Goal: Task Accomplishment & Management: Manage account settings

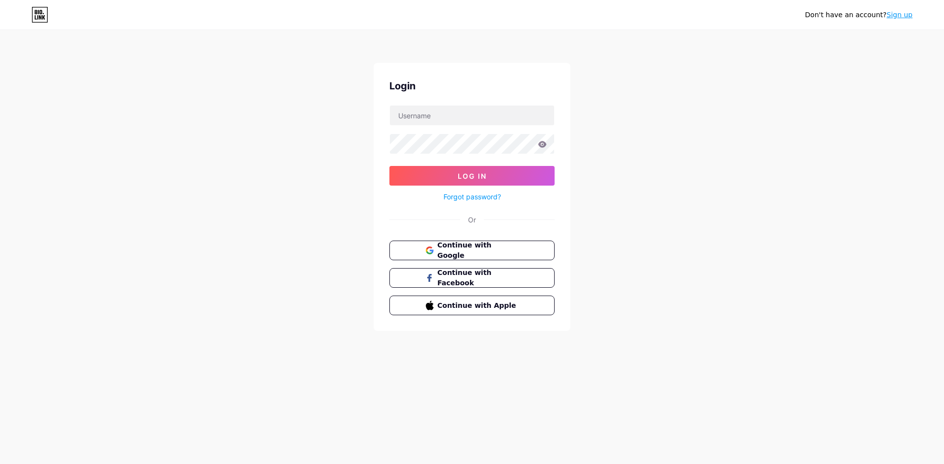
click at [470, 103] on div "Login Log In Forgot password? Or Continue with Google Continue with Facebook Co…" at bounding box center [472, 197] width 197 height 268
click at [467, 113] on input "text" at bounding box center [472, 116] width 164 height 20
type input "[EMAIL_ADDRESS][DOMAIN_NAME]"
click at [389, 166] on button "Log In" at bounding box center [471, 176] width 165 height 20
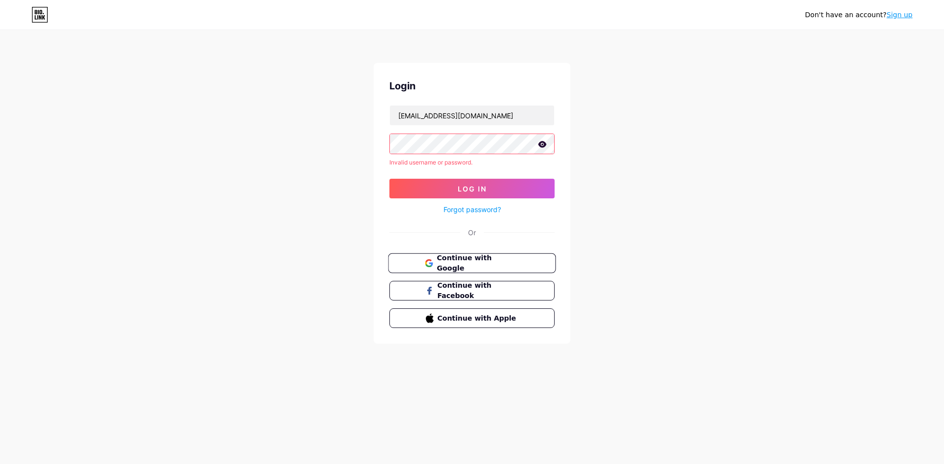
click at [483, 260] on span "Continue with Google" at bounding box center [477, 263] width 82 height 21
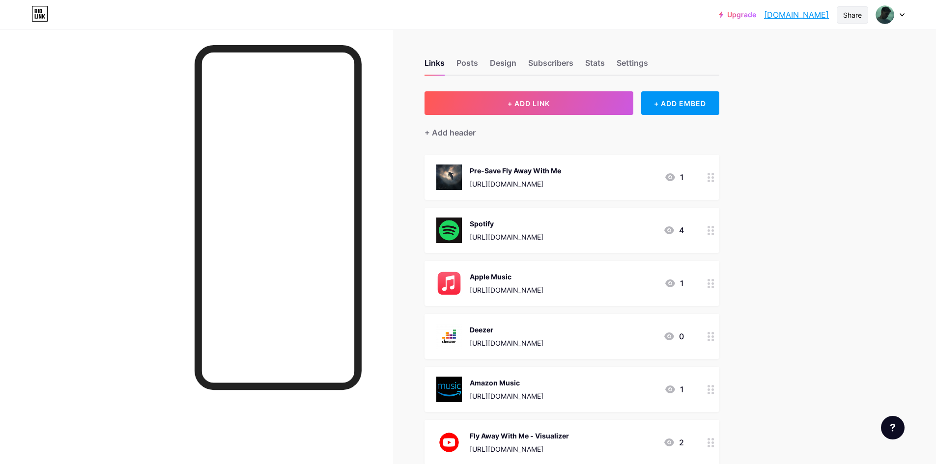
click at [852, 13] on div "Share" at bounding box center [852, 15] width 19 height 10
click at [816, 53] on div "Copy link" at bounding box center [794, 51] width 146 height 24
click at [761, 221] on div "Links Posts Design Subscribers Stats Settings + ADD LINK + ADD EMBED + Add head…" at bounding box center [380, 333] width 761 height 609
click at [714, 287] on circle at bounding box center [713, 287] width 2 height 2
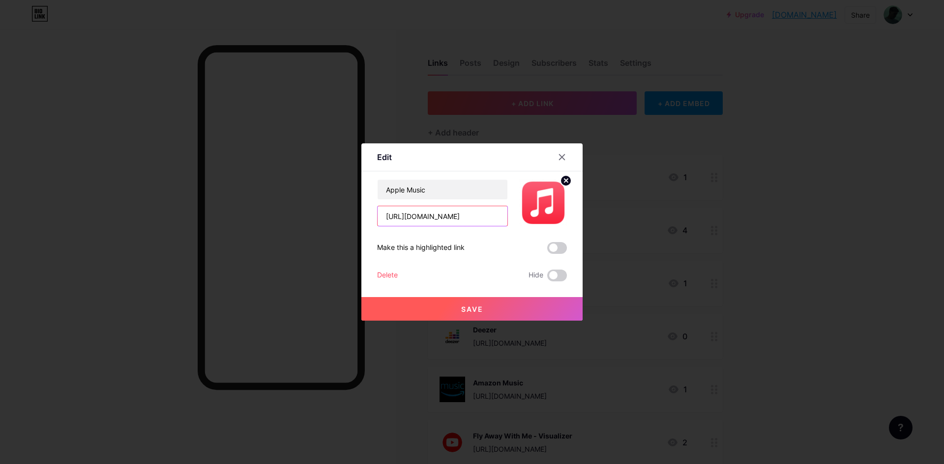
click at [467, 219] on input "https://music.apple.com/ca/album/a-place-like-this-doesnt-exist-single/18158561…" at bounding box center [442, 216] width 130 height 20
click at [437, 211] on input "https://music.apple.com/ca/album/a-place-like-this-doesnt-exist-single/18158561…" at bounding box center [442, 216] width 130 height 20
paste input "us/album/familiar-stranger-single/1837750940"
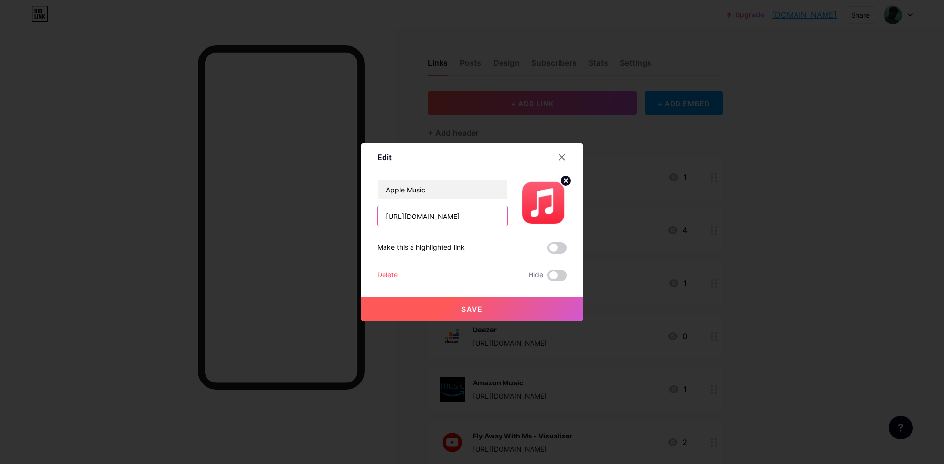
scroll to position [0, 119]
type input "https://music.apple.com/us/album/familiar-stranger-single/1837750940"
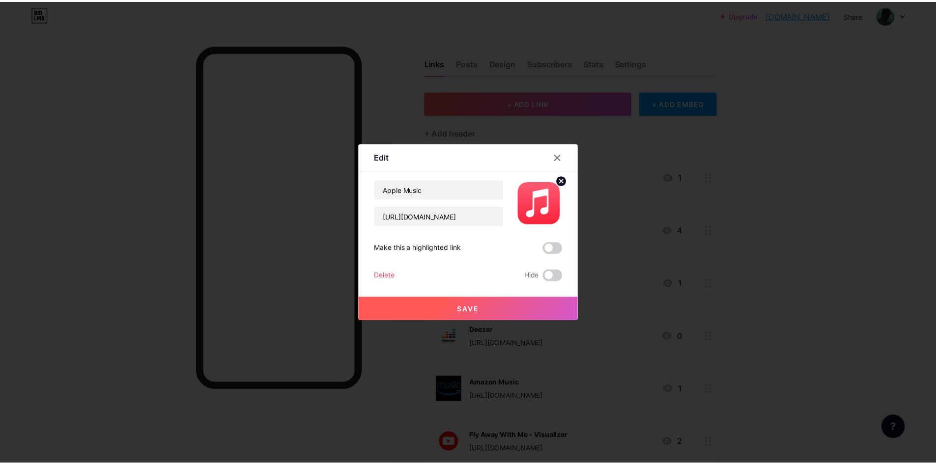
scroll to position [0, 0]
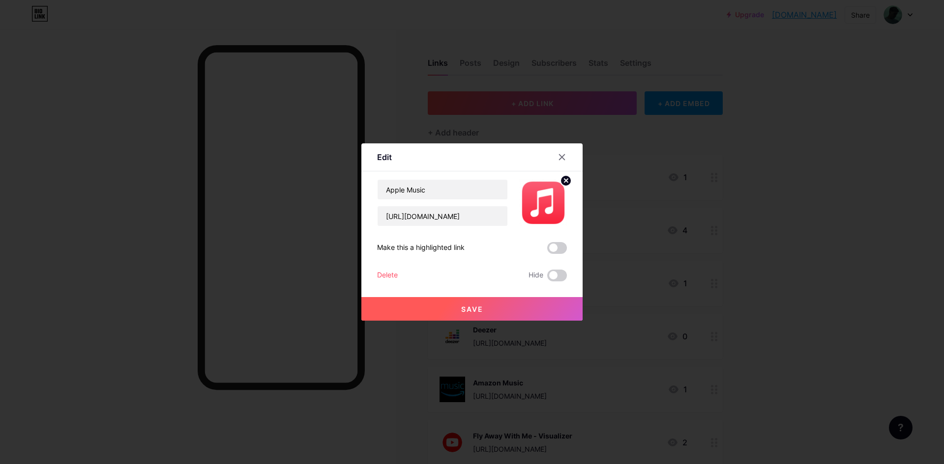
click at [475, 311] on span "Save" at bounding box center [472, 309] width 22 height 8
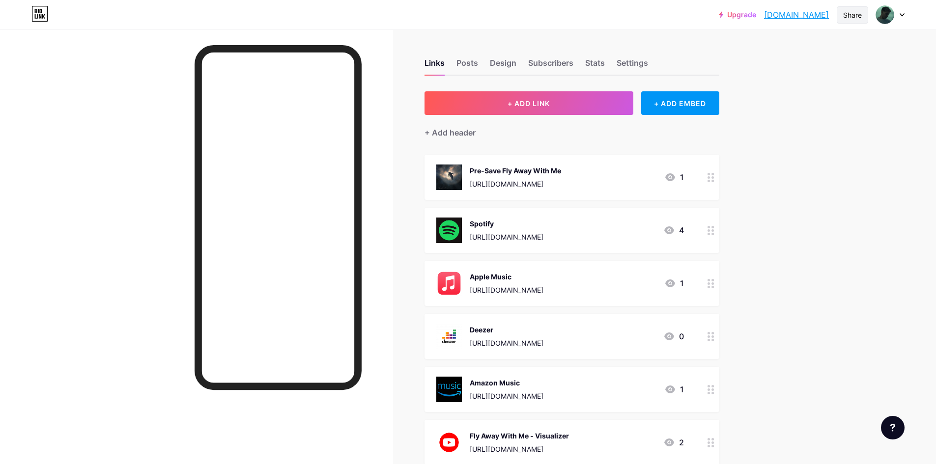
click at [853, 13] on div "Share" at bounding box center [852, 15] width 19 height 10
click at [801, 52] on div "Copy link" at bounding box center [794, 51] width 146 height 24
click at [834, 179] on div "Upgrade blurrie.bio.lin... blurrie.bio.link Share Copy link blurrie.bio.link Ge…" at bounding box center [468, 319] width 936 height 639
click at [800, 11] on link "blurrie.bio.link" at bounding box center [796, 15] width 65 height 12
